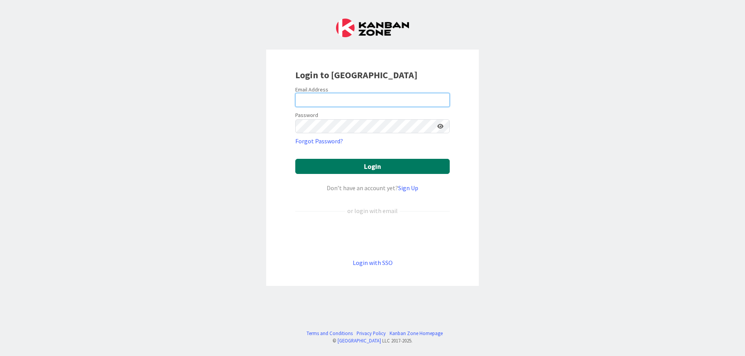
type input "[EMAIL_ADDRESS][DOMAIN_NAME]"
click at [348, 160] on button "Login" at bounding box center [372, 166] width 154 height 15
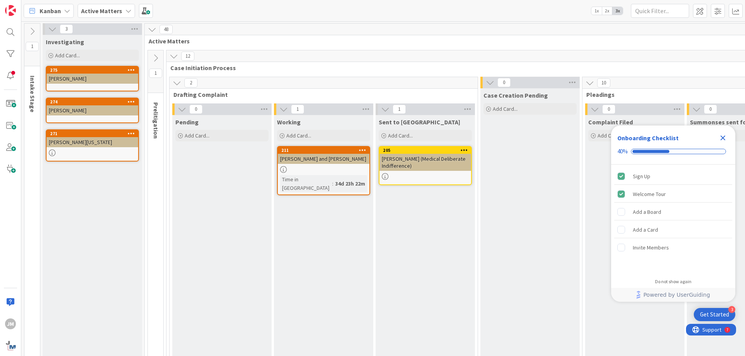
click at [724, 137] on icon "Close Checklist" at bounding box center [722, 138] width 5 height 5
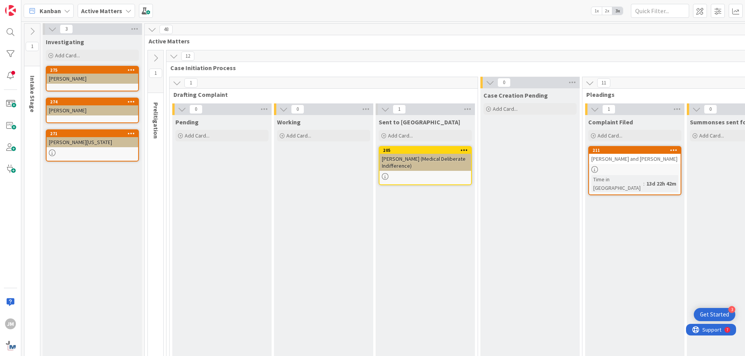
click at [33, 31] on icon at bounding box center [32, 31] width 9 height 9
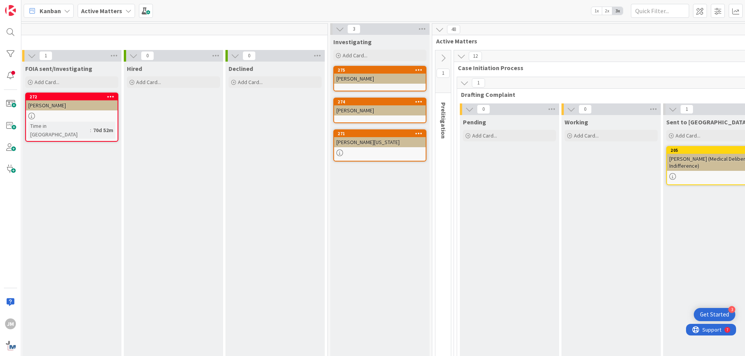
scroll to position [0, 625]
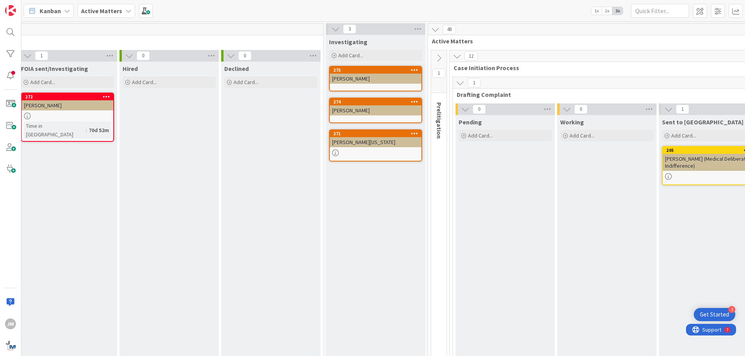
click at [209, 343] on div "Hired Add Card..." at bounding box center [168, 360] width 99 height 597
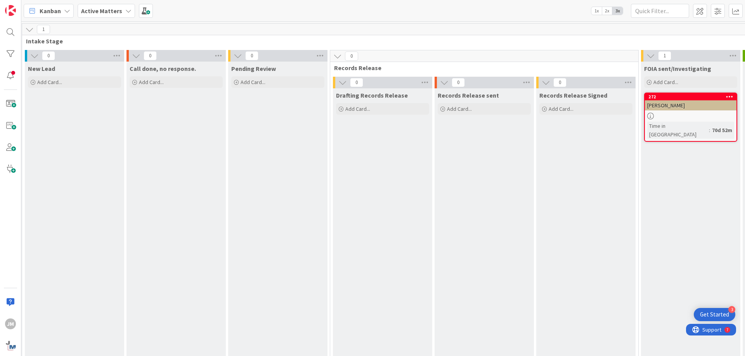
scroll to position [0, 0]
click at [31, 30] on icon at bounding box center [32, 29] width 9 height 9
